Goal: Find contact information: Find contact information

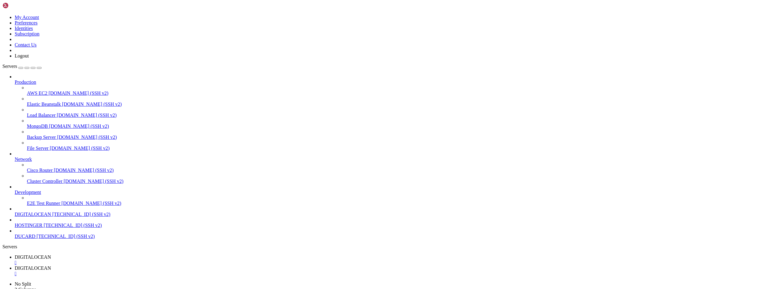
click at [174, 271] on div "" at bounding box center [398, 274] width 766 height 6
click at [123, 260] on div "" at bounding box center [398, 263] width 766 height 6
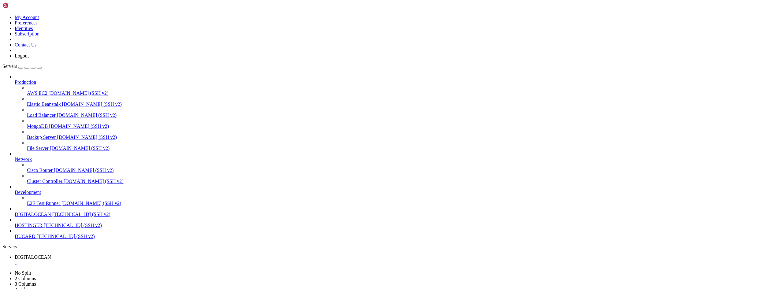
click at [42, 217] on span "DIGITALOCEAN" at bounding box center [33, 214] width 36 height 5
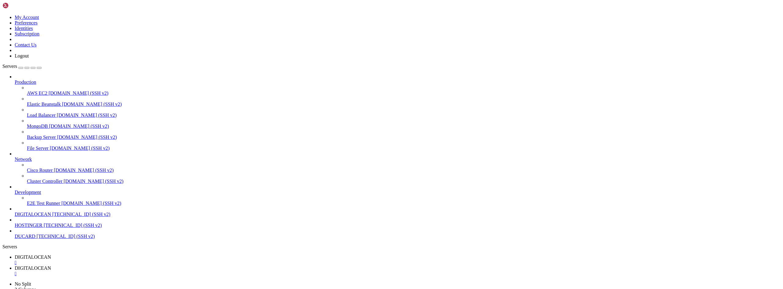
drag, startPoint x: 127, startPoint y: 827, endPoint x: 379, endPoint y: 798, distance: 253.9
drag, startPoint x: 205, startPoint y: 867, endPoint x: 145, endPoint y: 888, distance: 63.9
drag, startPoint x: 206, startPoint y: 867, endPoint x: 129, endPoint y: 845, distance: 79.6
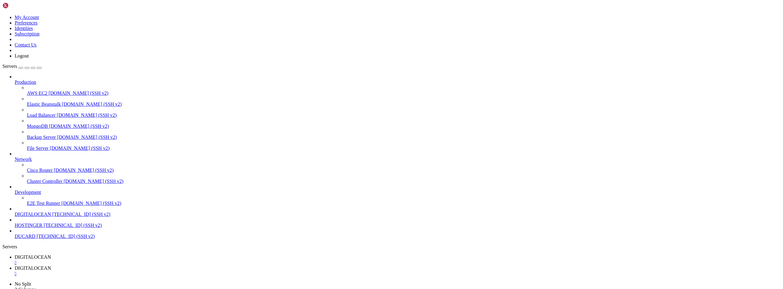
click at [51, 265] on span "DIGITALOCEAN" at bounding box center [33, 267] width 36 height 5
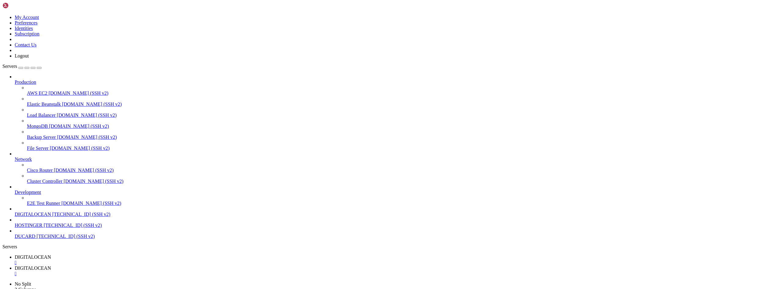
click at [173, 271] on div "" at bounding box center [398, 274] width 766 height 6
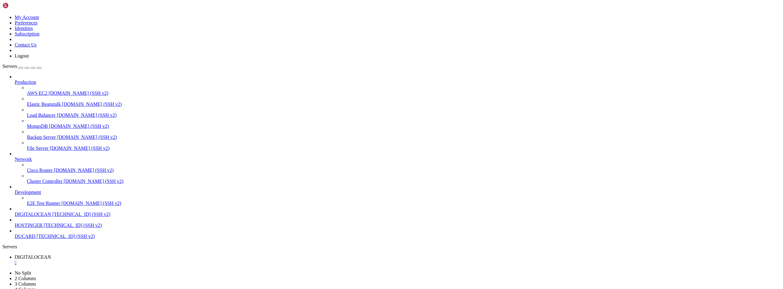
type input "/root"
click at [28, 217] on span "DIGITALOCEAN" at bounding box center [33, 214] width 36 height 5
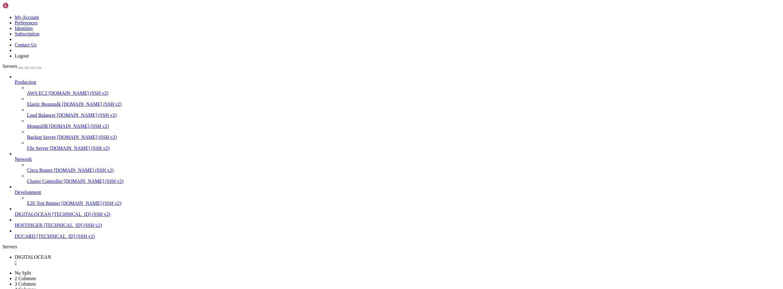
click at [28, 217] on span "DIGITALOCEAN" at bounding box center [33, 214] width 36 height 5
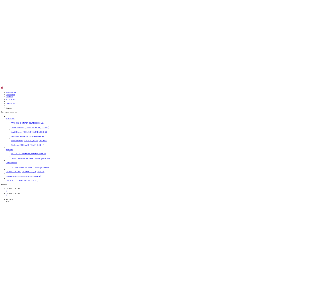
scroll to position [3, 1]
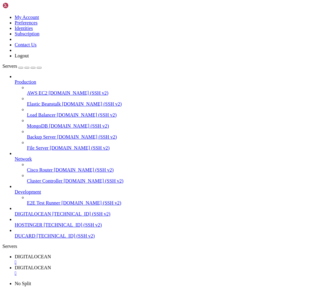
click at [174, 271] on div "" at bounding box center [164, 274] width 298 height 6
click at [35, 217] on span "DIGITALOCEAN" at bounding box center [33, 214] width 36 height 5
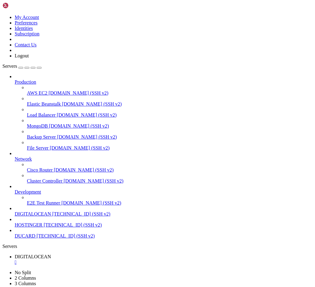
click at [35, 217] on span "DIGITALOCEAN" at bounding box center [33, 214] width 36 height 5
click at [224, 282] on div "" at bounding box center [164, 285] width 298 height 6
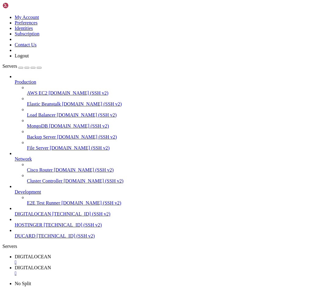
click at [175, 271] on div "" at bounding box center [164, 274] width 298 height 6
click at [123, 260] on div "" at bounding box center [164, 263] width 298 height 6
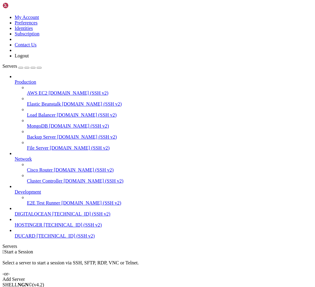
click at [35, 217] on span "DIGITALOCEAN" at bounding box center [33, 214] width 36 height 5
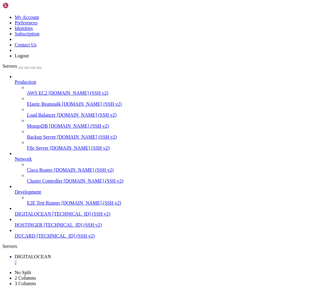
type input "/root"
click at [51, 254] on span "DIGITALOCEAN" at bounding box center [33, 256] width 36 height 5
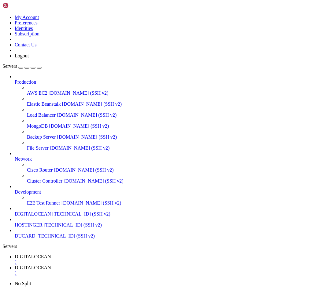
drag, startPoint x: 155, startPoint y: 530, endPoint x: 151, endPoint y: 578, distance: 48.4
click at [123, 260] on div "" at bounding box center [164, 263] width 298 height 6
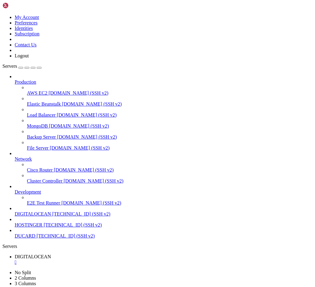
click at [123, 260] on div "" at bounding box center [164, 263] width 298 height 6
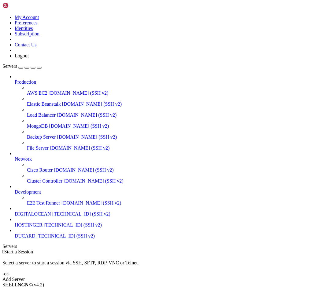
click at [42, 217] on span "DIGITALOCEAN" at bounding box center [33, 214] width 36 height 5
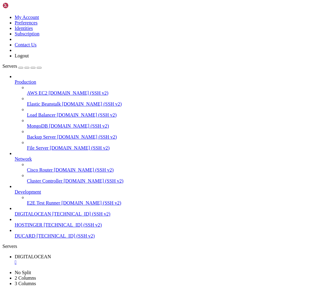
scroll to position [0, 0]
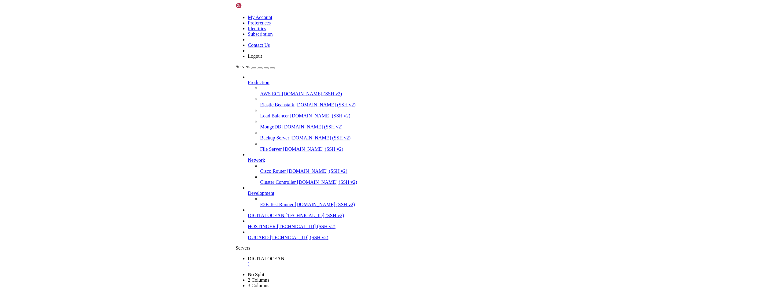
scroll to position [3, 1]
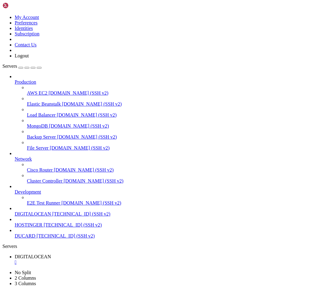
drag, startPoint x: 70, startPoint y: 439, endPoint x: 28, endPoint y: 439, distance: 41.6
copy span "[PHONE_NUMBER]"
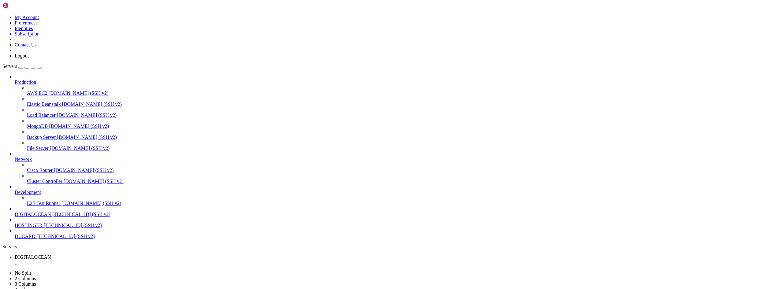
scroll to position [5744, 0]
drag, startPoint x: 13, startPoint y: 404, endPoint x: 136, endPoint y: 425, distance: 124.8
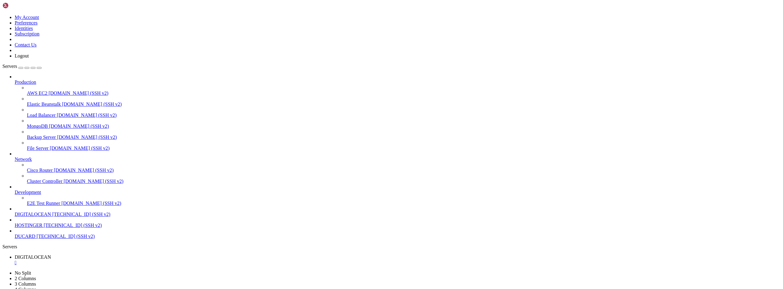
scroll to position [0, 0]
drag, startPoint x: 28, startPoint y: 439, endPoint x: 68, endPoint y: 439, distance: 40.1
drag, startPoint x: 28, startPoint y: 440, endPoint x: 70, endPoint y: 440, distance: 41.6
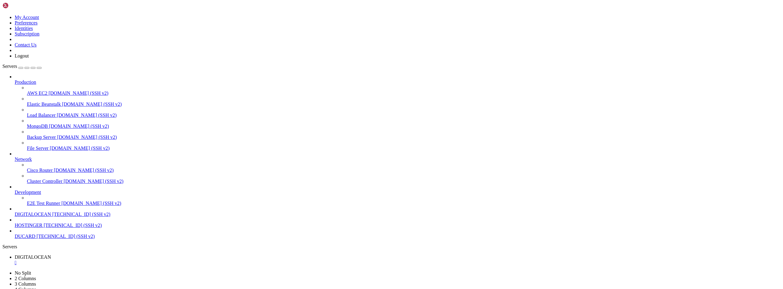
click at [36, 217] on span "DIGITALOCEAN" at bounding box center [33, 214] width 36 height 5
click at [38, 217] on span "DIGITALOCEAN" at bounding box center [33, 214] width 36 height 5
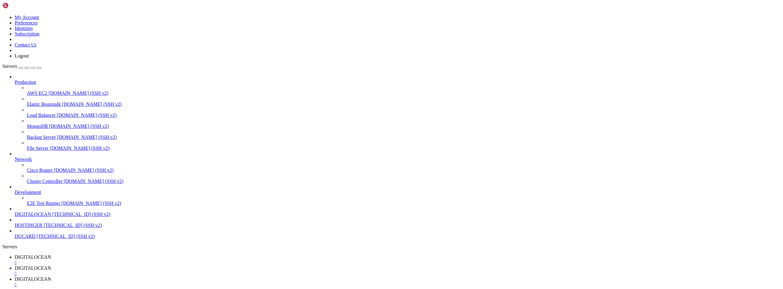
scroll to position [3, 1]
drag, startPoint x: 71, startPoint y: 653, endPoint x: 91, endPoint y: 653, distance: 19.9
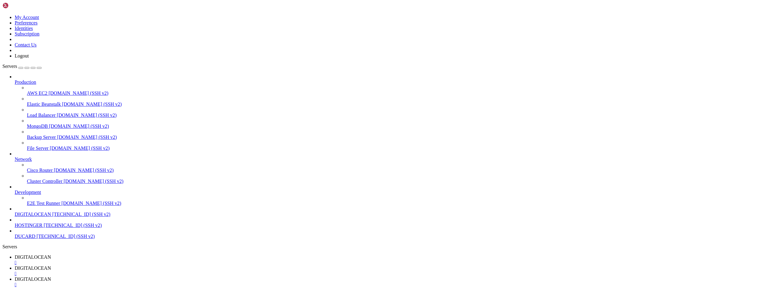
drag, startPoint x: 156, startPoint y: 679, endPoint x: 194, endPoint y: 683, distance: 38.4
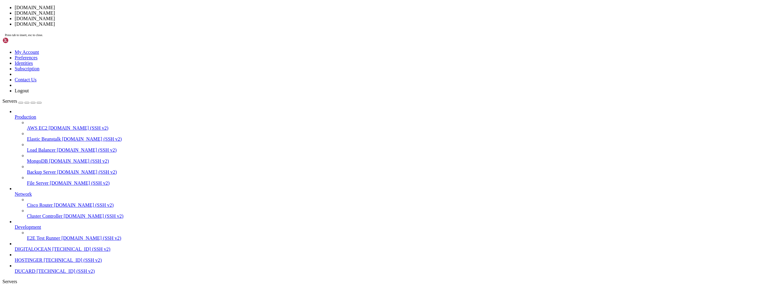
drag, startPoint x: 121, startPoint y: 137, endPoint x: 362, endPoint y: 97, distance: 244.2
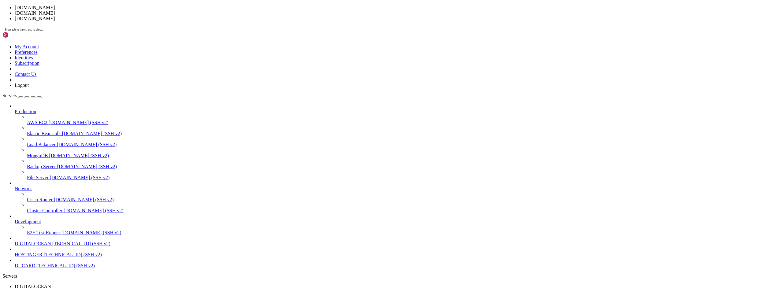
drag, startPoint x: 124, startPoint y: 138, endPoint x: 268, endPoint y: 124, distance: 145.3
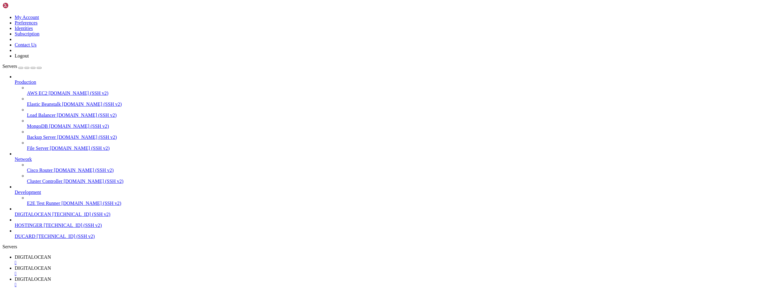
drag, startPoint x: 29, startPoint y: 653, endPoint x: 69, endPoint y: 653, distance: 40.7
copy span "[PHONE_NUMBER]"
